Goal: Information Seeking & Learning: Learn about a topic

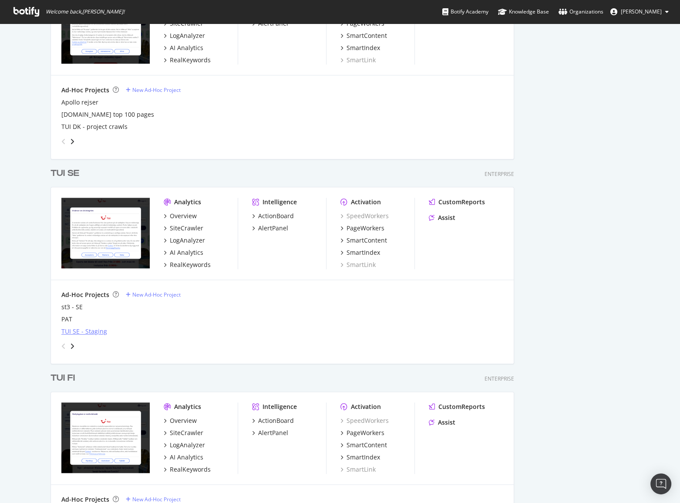
scroll to position [1069, 0]
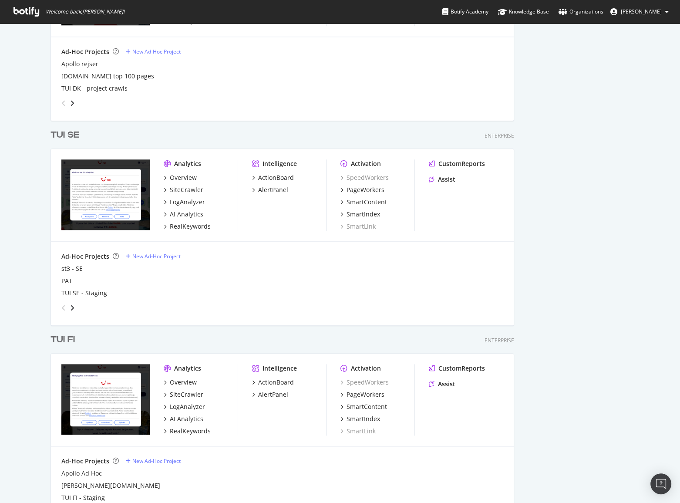
click at [64, 340] on div "TUI FI" at bounding box center [63, 340] width 24 height 13
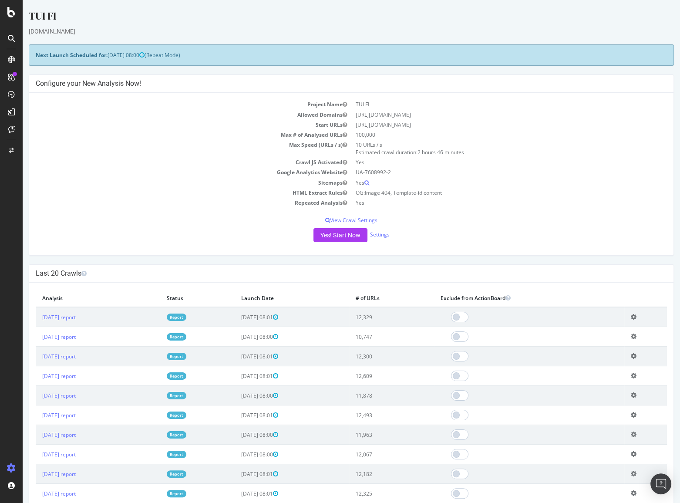
click at [186, 318] on link "Report" at bounding box center [177, 317] width 20 height 7
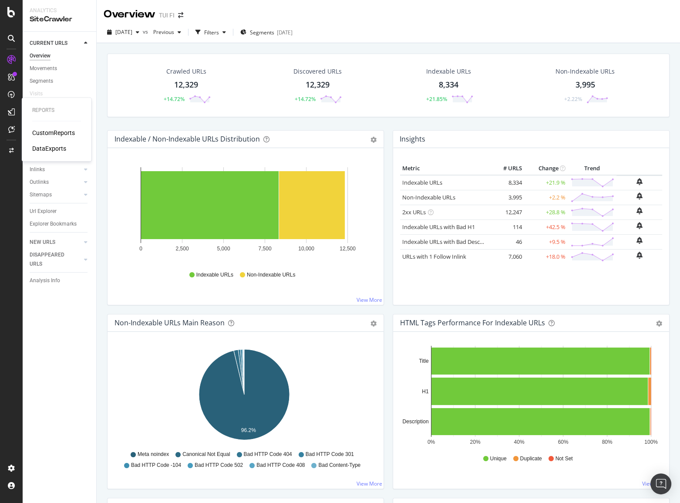
click at [39, 131] on div "CustomReports" at bounding box center [53, 132] width 43 height 9
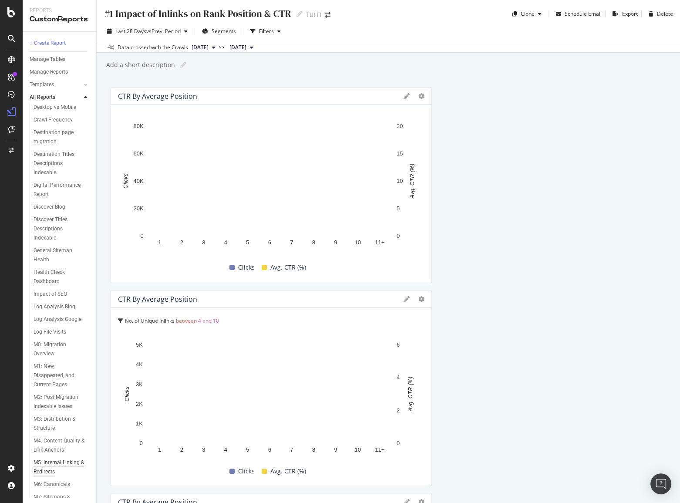
scroll to position [198, 0]
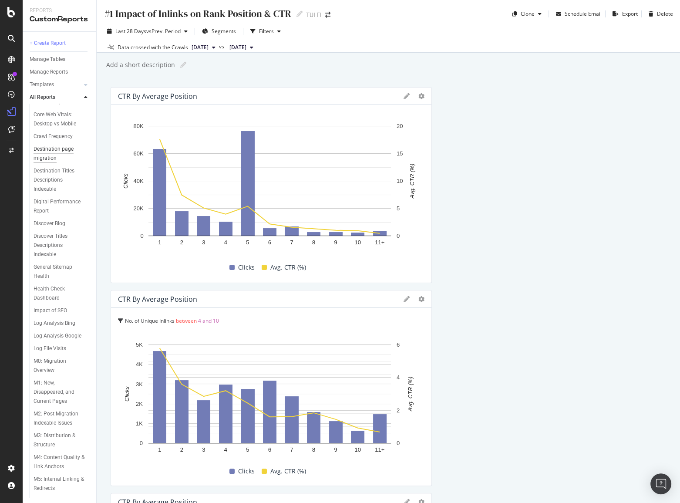
click at [52, 163] on div "Destination page migration" at bounding box center [59, 154] width 50 height 18
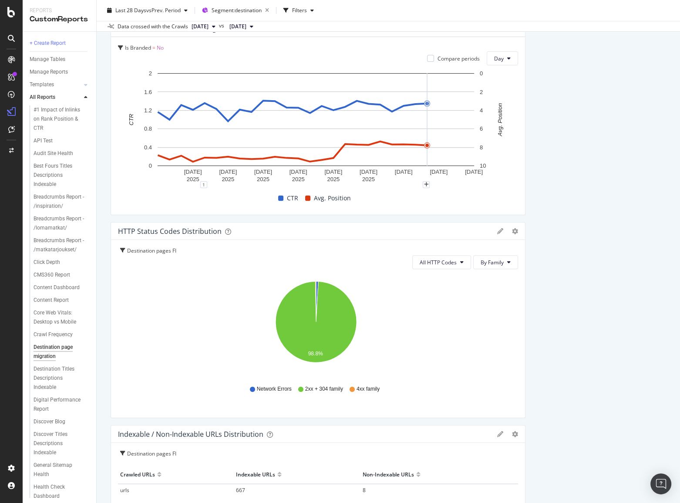
scroll to position [277, 0]
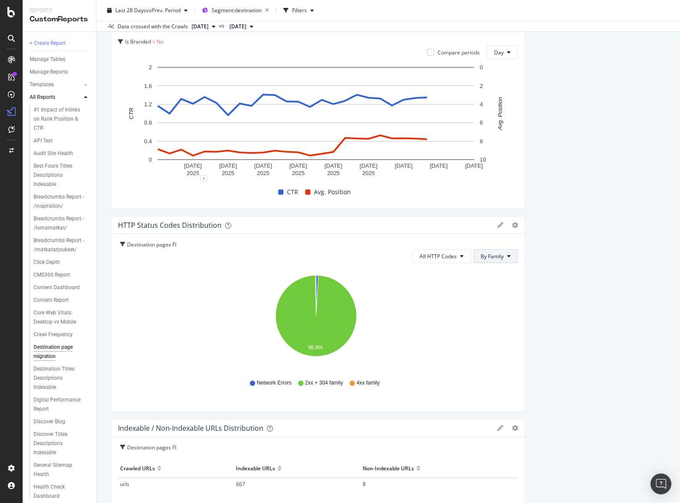
click at [500, 251] on button "By Family" at bounding box center [495, 256] width 45 height 14
click at [509, 286] on span "By HTTP Code" at bounding box center [493, 289] width 34 height 8
click at [471, 259] on span "By HTTP Code" at bounding box center [487, 256] width 34 height 7
click at [453, 258] on button "All HTTP Codes" at bounding box center [430, 256] width 59 height 14
click at [426, 304] on span "Bad HTTP Codes" at bounding box center [428, 305] width 44 height 8
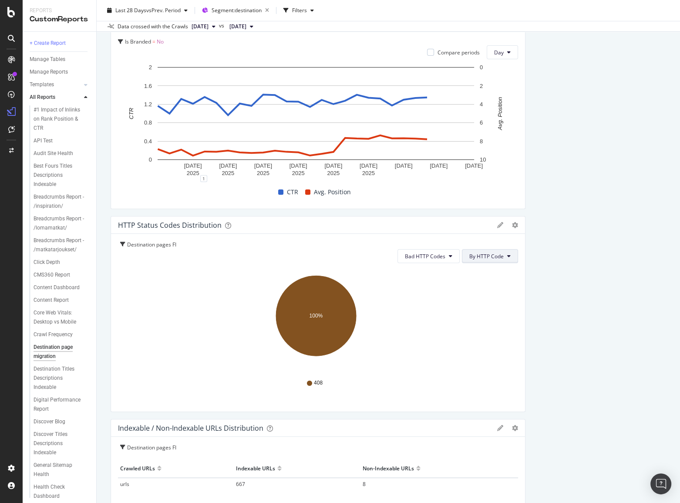
click at [509, 254] on button "By HTTP Code" at bounding box center [490, 256] width 56 height 14
click at [485, 271] on span "By Family" at bounding box center [483, 273] width 34 height 8
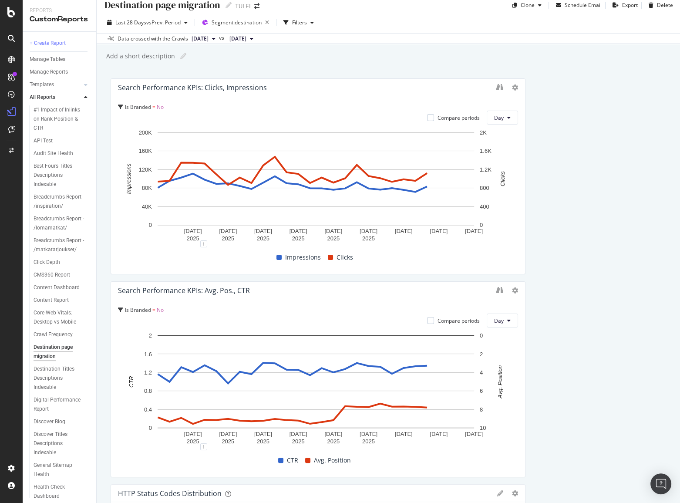
scroll to position [0, 0]
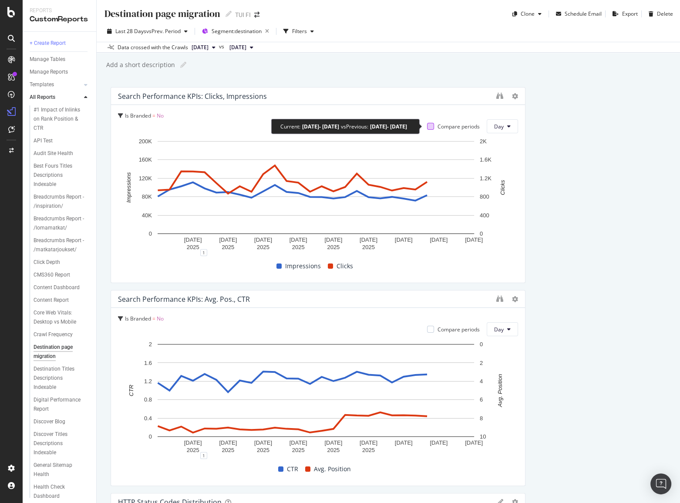
click at [428, 126] on div at bounding box center [430, 126] width 7 height 7
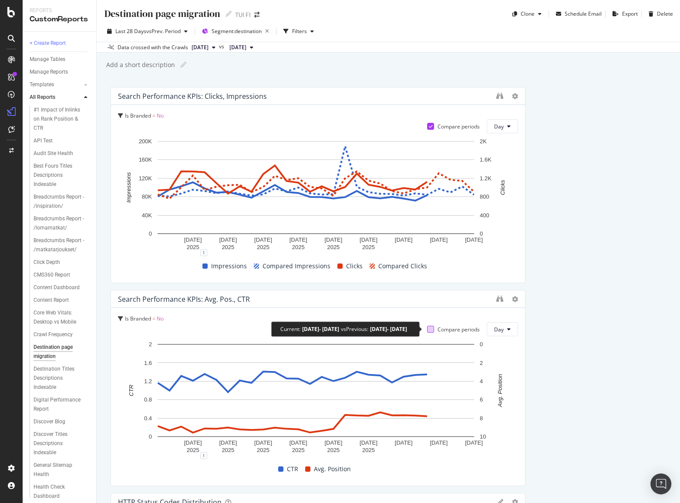
click at [427, 330] on div at bounding box center [430, 329] width 7 height 7
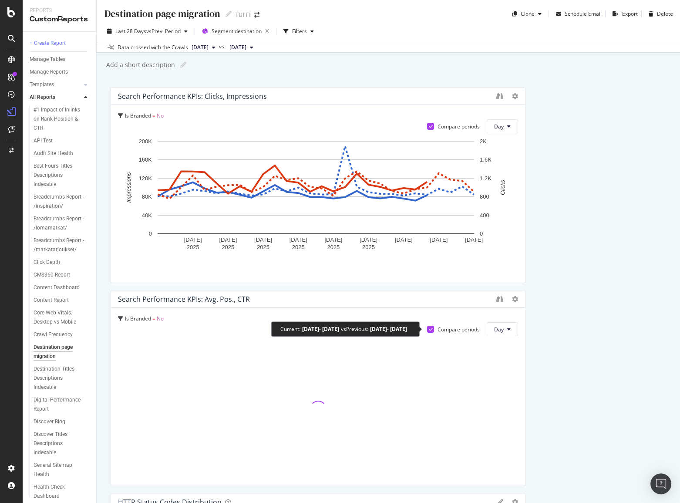
click at [429, 329] on icon at bounding box center [431, 329] width 4 height 4
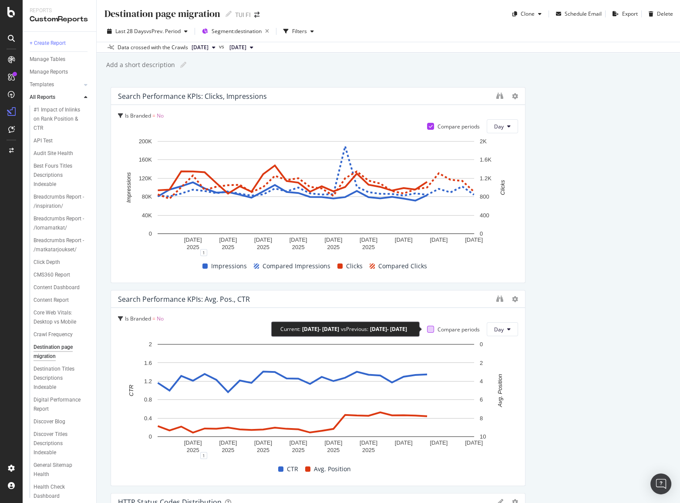
click at [428, 330] on div at bounding box center [430, 329] width 7 height 7
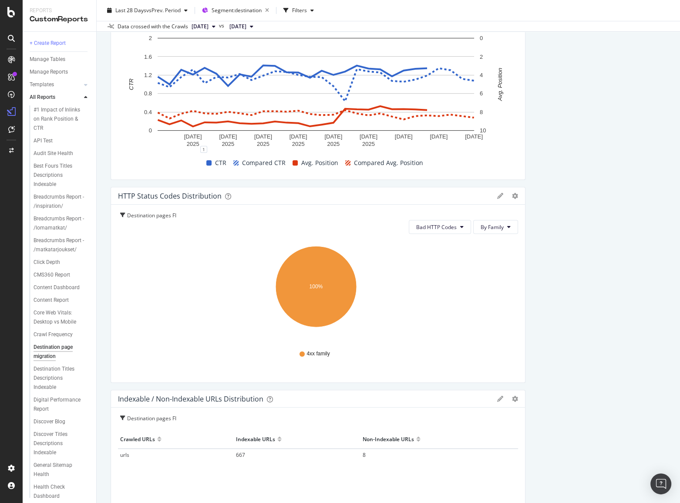
scroll to position [317, 0]
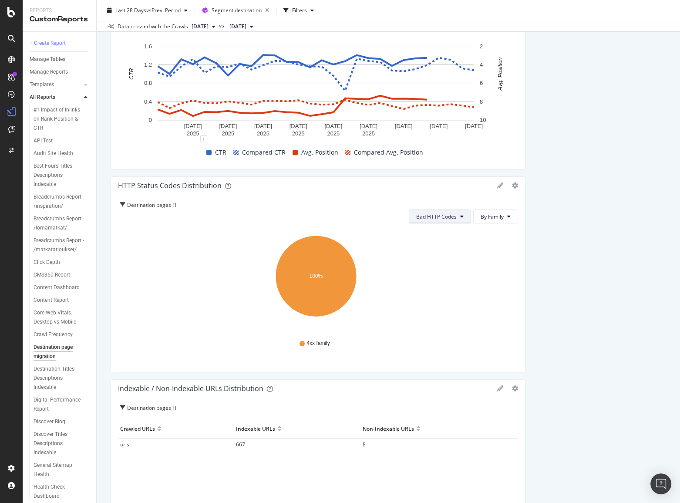
click at [453, 219] on button "Bad HTTP Codes" at bounding box center [440, 216] width 62 height 14
click at [453, 230] on span "All HTTP Codes" at bounding box center [435, 234] width 44 height 8
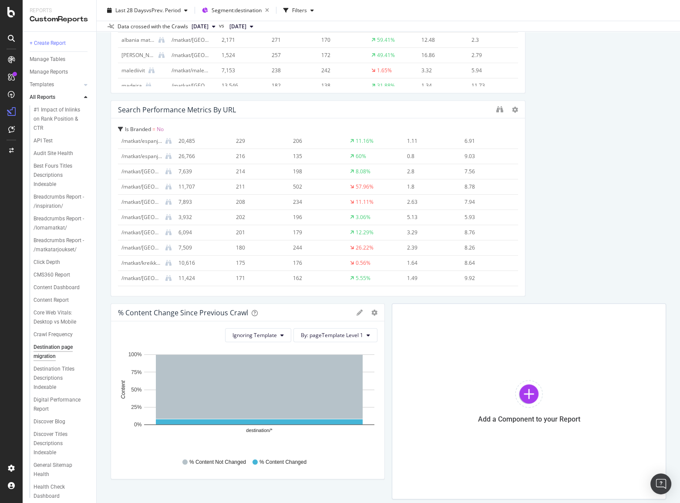
scroll to position [2260, 0]
